Goal: Check status

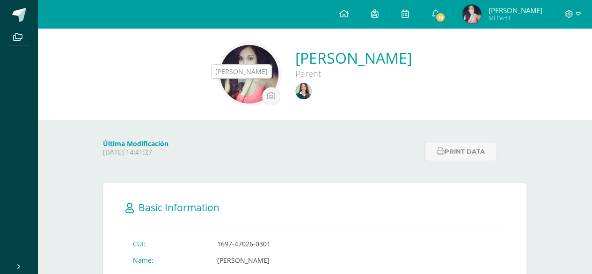
click at [295, 92] on img at bounding box center [303, 91] width 16 height 16
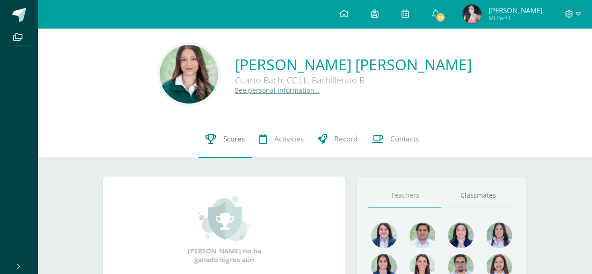
click at [242, 139] on span "Scores" at bounding box center [234, 139] width 22 height 10
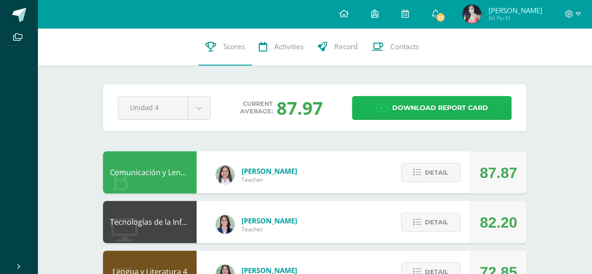
click at [414, 101] on span "Download report card" at bounding box center [440, 107] width 96 height 23
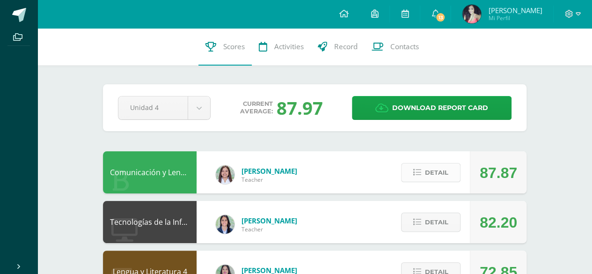
click at [448, 170] on span "Detail" at bounding box center [436, 172] width 23 height 17
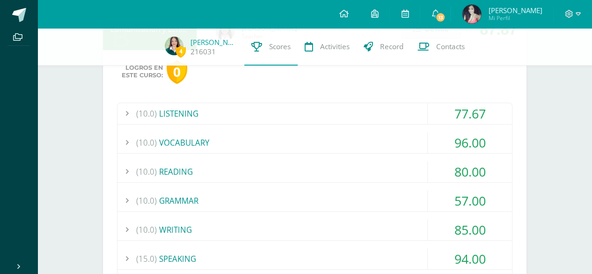
scroll to position [140, 0]
click at [218, 109] on div "(10.0) LISTENING" at bounding box center [315, 112] width 395 height 21
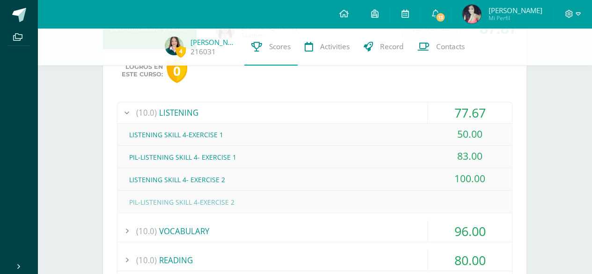
click at [216, 110] on div "(10.0) LISTENING" at bounding box center [315, 112] width 395 height 21
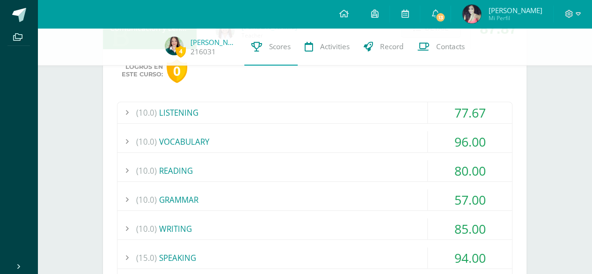
click at [199, 140] on div "(10.0) VOCABULARY" at bounding box center [315, 141] width 395 height 21
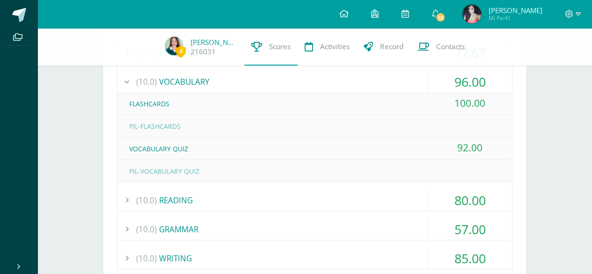
scroll to position [187, 0]
